Goal: Task Accomplishment & Management: Complete application form

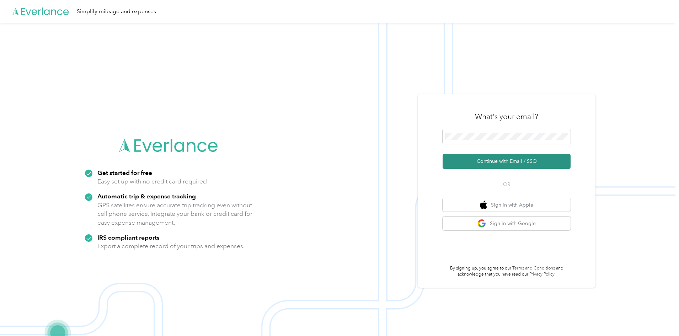
click at [492, 160] on button "Continue with Email / SSO" at bounding box center [507, 161] width 128 height 15
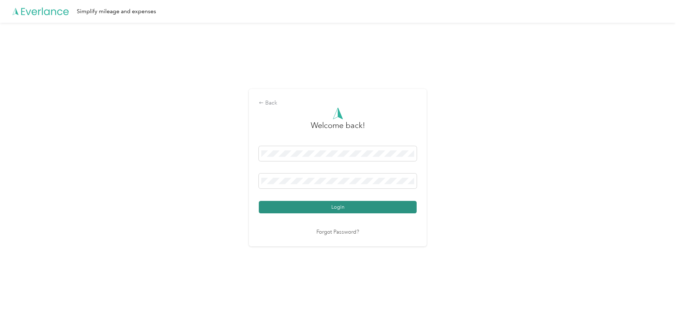
click at [336, 203] on button "Login" at bounding box center [338, 207] width 158 height 12
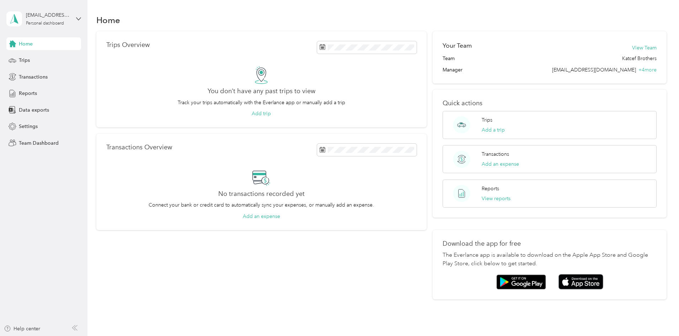
click at [36, 41] on div "Home" at bounding box center [43, 43] width 75 height 13
click at [77, 18] on icon at bounding box center [78, 18] width 4 height 2
click at [51, 55] on div "Team dashboard" at bounding box center [81, 58] width 140 height 12
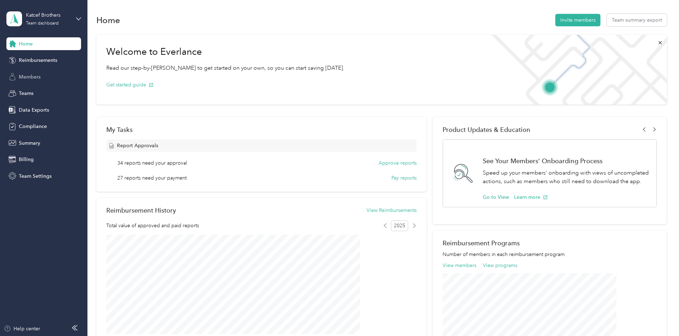
click at [37, 74] on span "Members" at bounding box center [30, 76] width 22 height 7
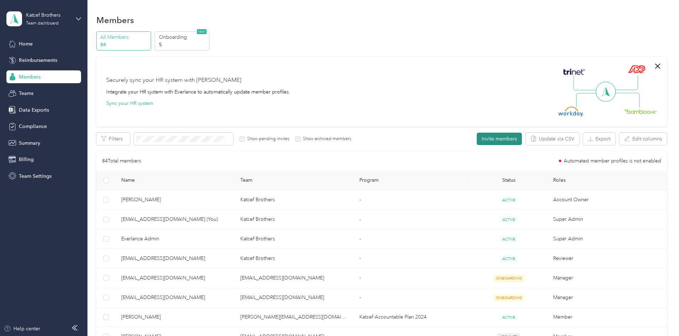
click at [477, 136] on button "Invite members" at bounding box center [499, 139] width 45 height 12
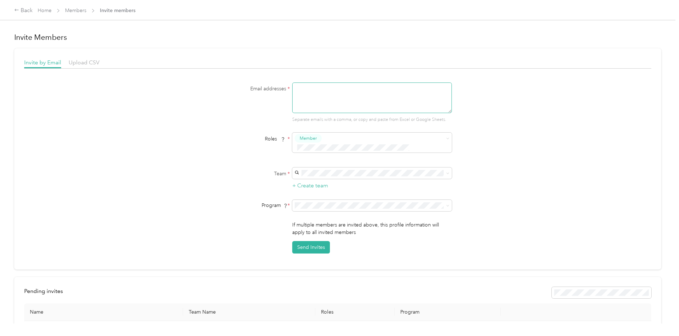
click at [327, 106] on textarea at bounding box center [372, 98] width 160 height 31
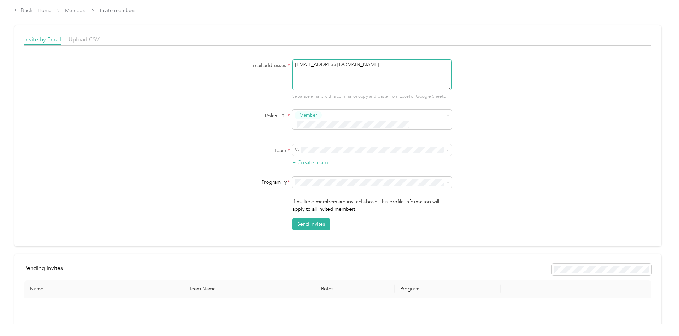
scroll to position [36, 0]
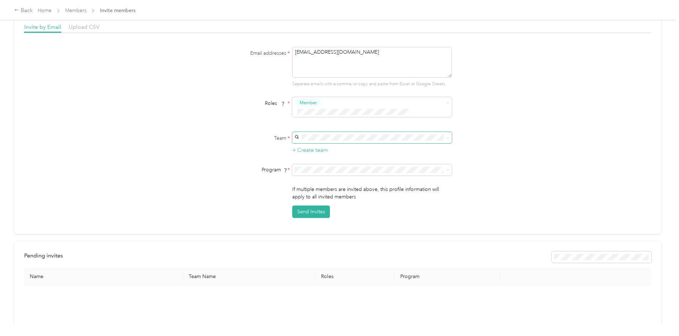
type textarea "[EMAIL_ADDRESS][DOMAIN_NAME]"
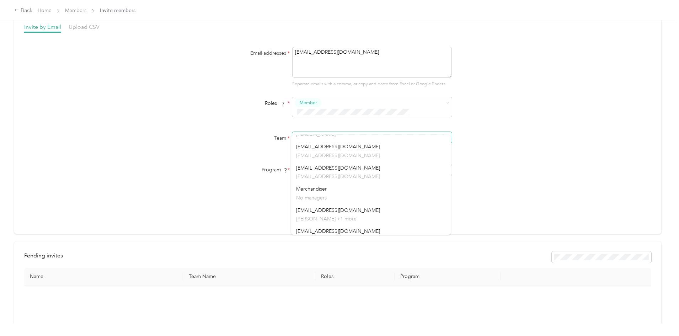
scroll to position [133, 0]
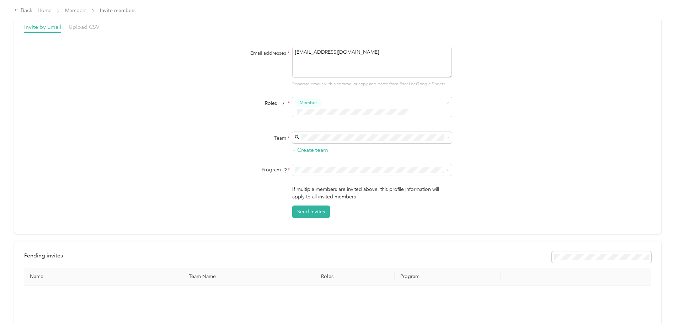
click at [343, 196] on span "[EMAIL_ADDRESS][DOMAIN_NAME]" at bounding box center [338, 197] width 84 height 6
click at [448, 169] on icon at bounding box center [447, 170] width 3 height 3
click at [348, 212] on li "Capital Eagle Accountable Plan 1 2024 (FAVR)" at bounding box center [371, 211] width 160 height 12
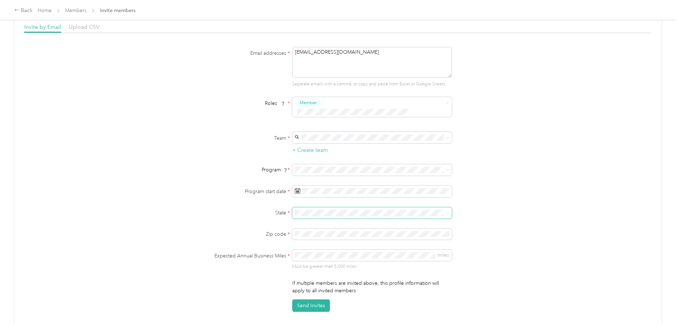
click at [449, 207] on span at bounding box center [372, 212] width 160 height 11
click at [310, 232] on div "MD [US_STATE]" at bounding box center [371, 239] width 150 height 16
click at [297, 250] on span "miles" at bounding box center [372, 255] width 160 height 11
click at [314, 297] on div "If multiple members are invited above, this profile information will apply to a…" at bounding box center [372, 296] width 160 height 32
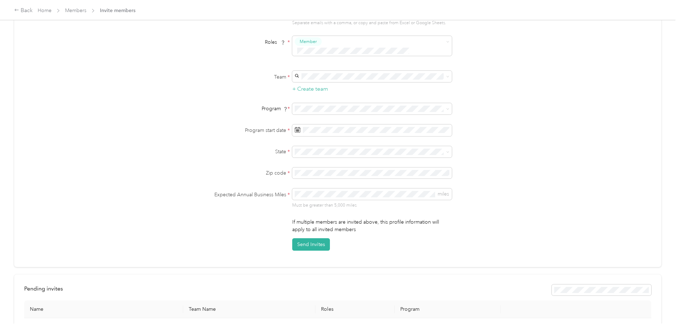
scroll to position [107, 0]
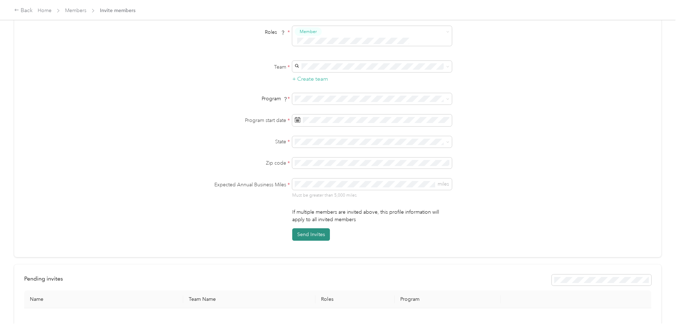
click at [316, 228] on button "Send Invites" at bounding box center [311, 234] width 38 height 12
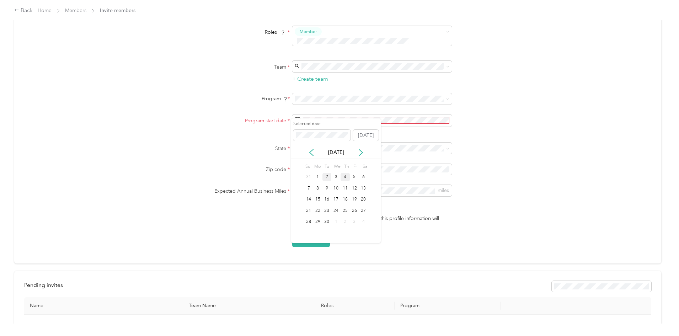
click at [328, 177] on div "2" at bounding box center [327, 177] width 9 height 9
click at [309, 235] on button "Send Invites" at bounding box center [311, 241] width 38 height 12
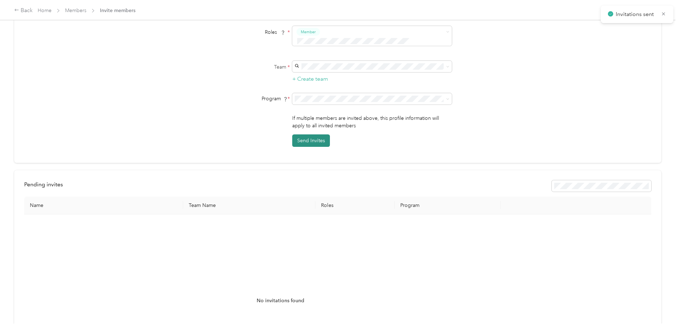
scroll to position [78, 0]
